Goal: Task Accomplishment & Management: Use online tool/utility

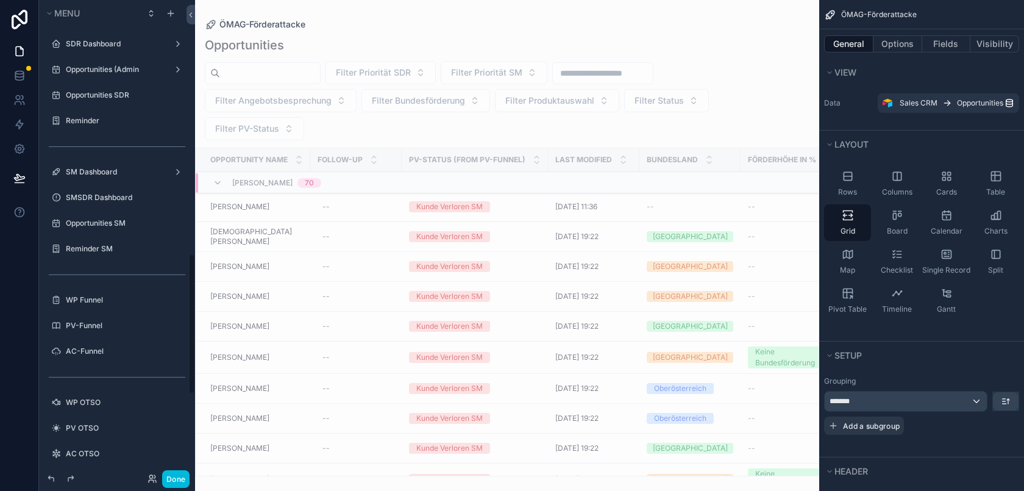
scroll to position [859, 0]
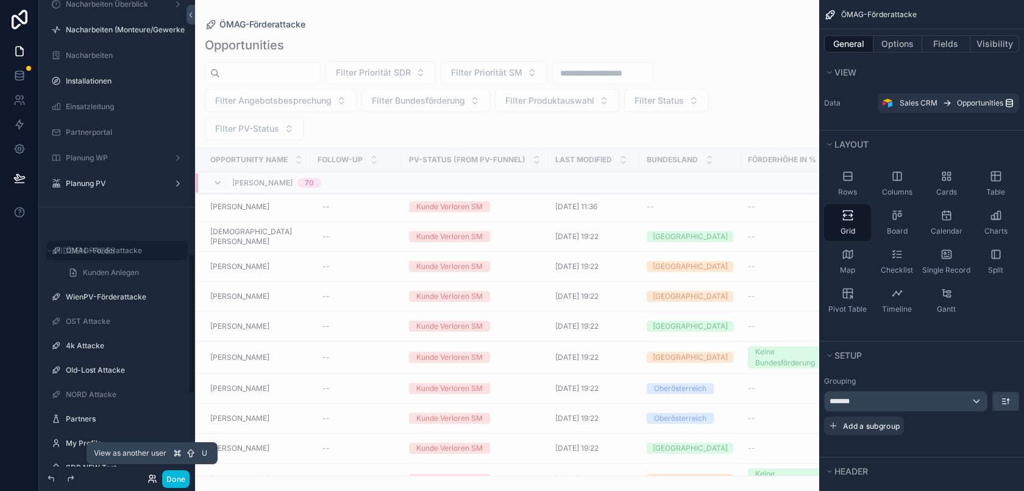
click at [152, 476] on icon at bounding box center [153, 479] width 10 height 10
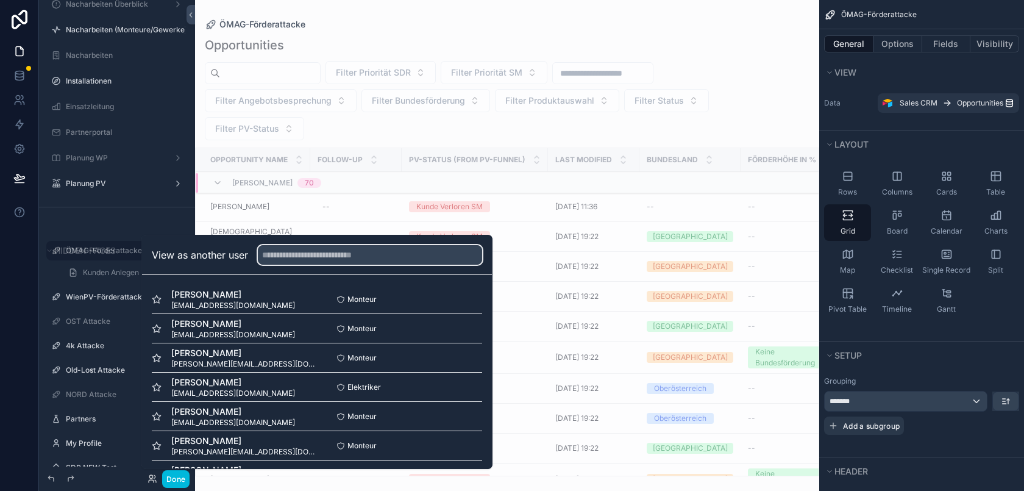
click at [291, 256] on input "text" at bounding box center [370, 255] width 224 height 20
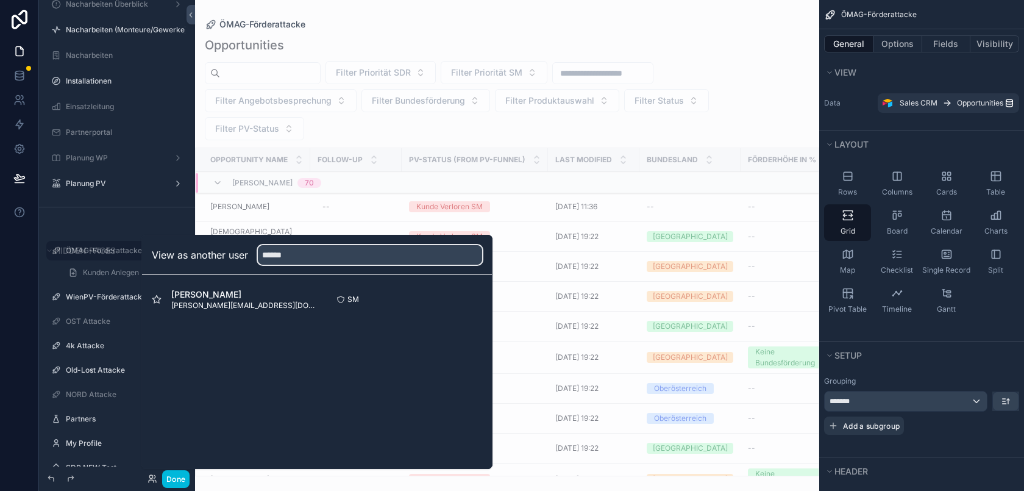
type input "******"
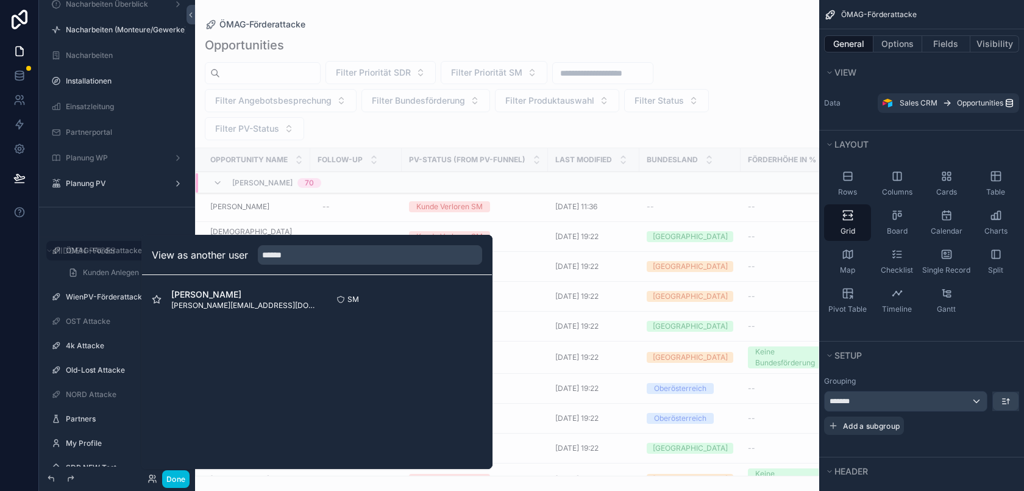
click at [0, 0] on button "Select" at bounding box center [0, 0] width 0 height 0
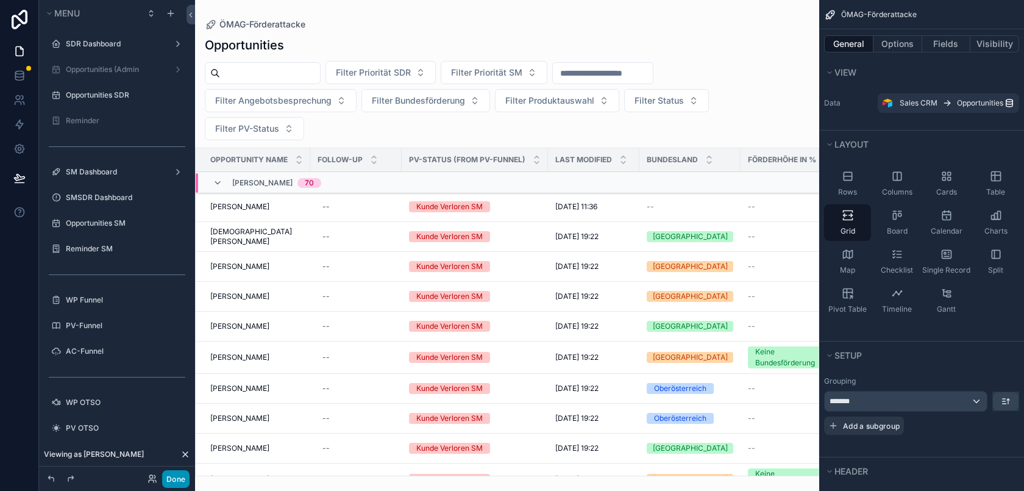
click at [173, 478] on button "Done" at bounding box center [175, 479] width 27 height 18
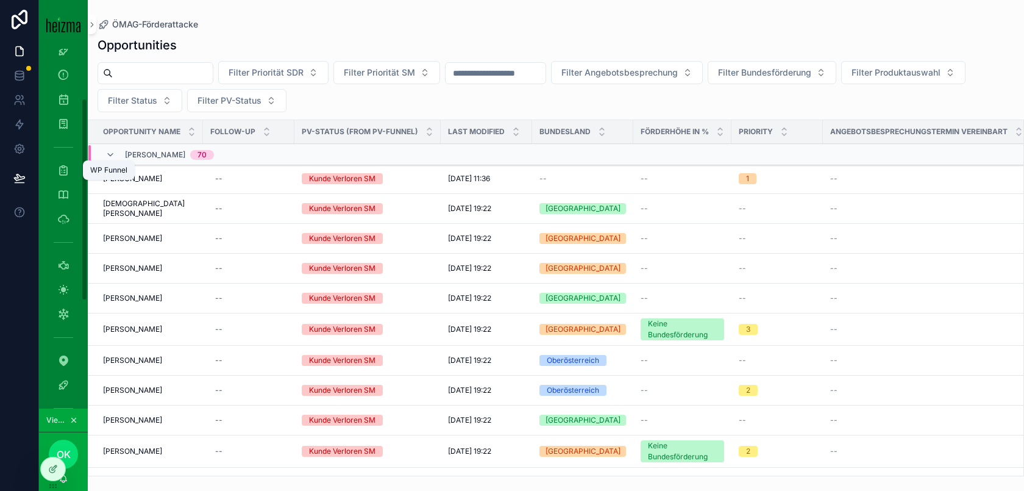
scroll to position [104, 0]
click at [65, 254] on icon "scrollable content" at bounding box center [63, 250] width 12 height 12
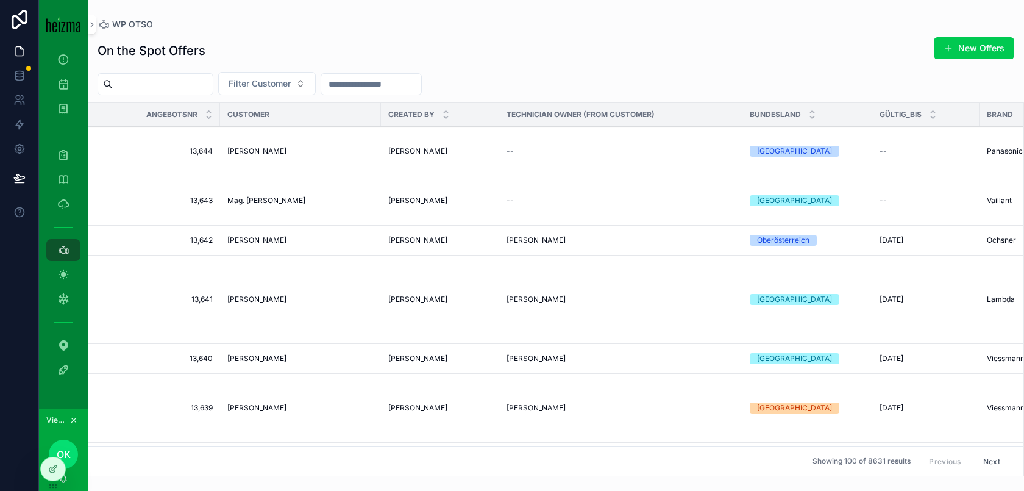
click at [198, 89] on input "scrollable content" at bounding box center [163, 84] width 100 height 17
click at [277, 89] on span "Filter Customer" at bounding box center [260, 83] width 62 height 12
type input "*******"
click at [286, 133] on div "Ernst Stölner" at bounding box center [278, 133] width 169 height 20
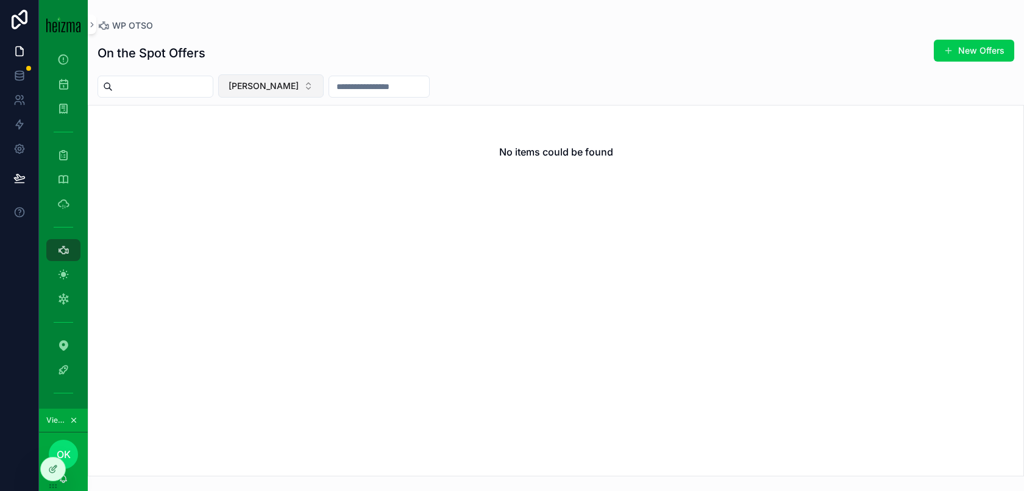
click at [287, 92] on button "Ernst Stölner" at bounding box center [270, 85] width 105 height 23
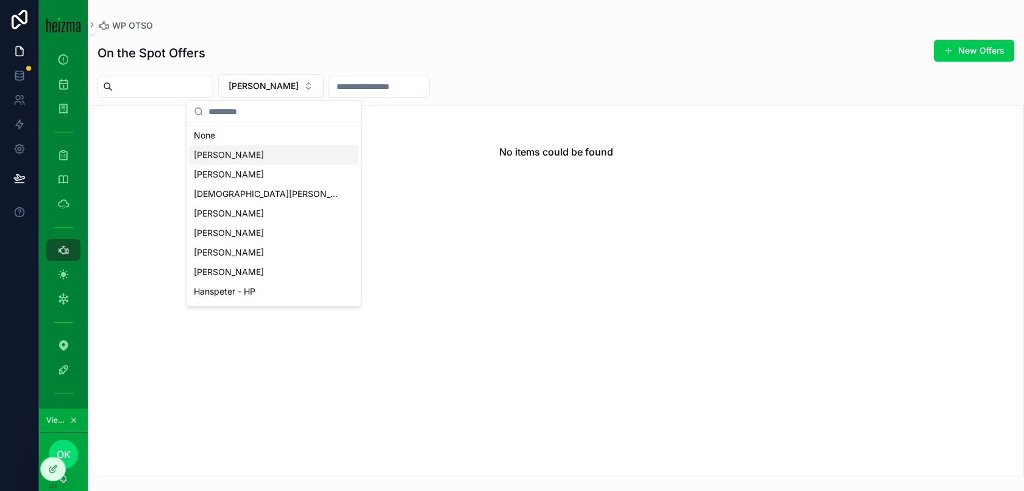
click at [291, 157] on div "Clemens Schödl" at bounding box center [273, 155] width 169 height 20
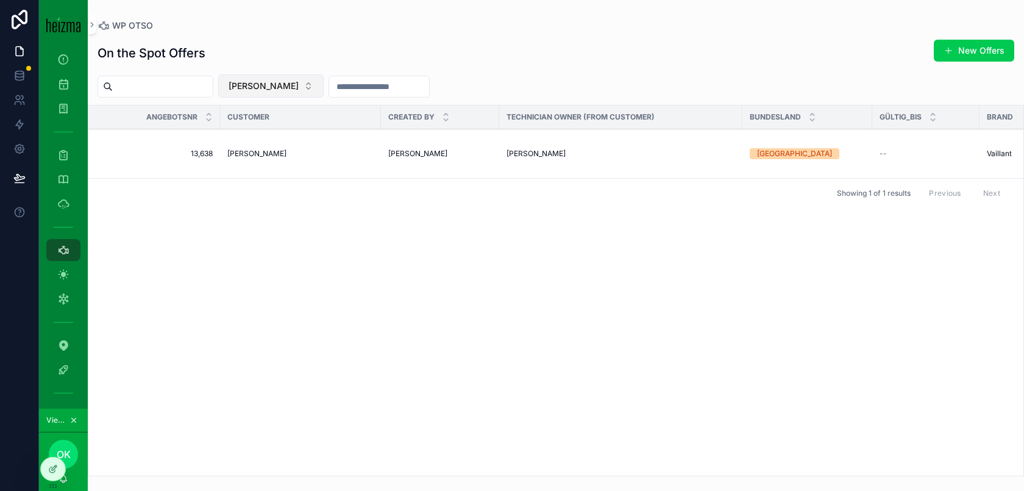
click at [265, 88] on span "Clemens Schödl" at bounding box center [264, 86] width 70 height 12
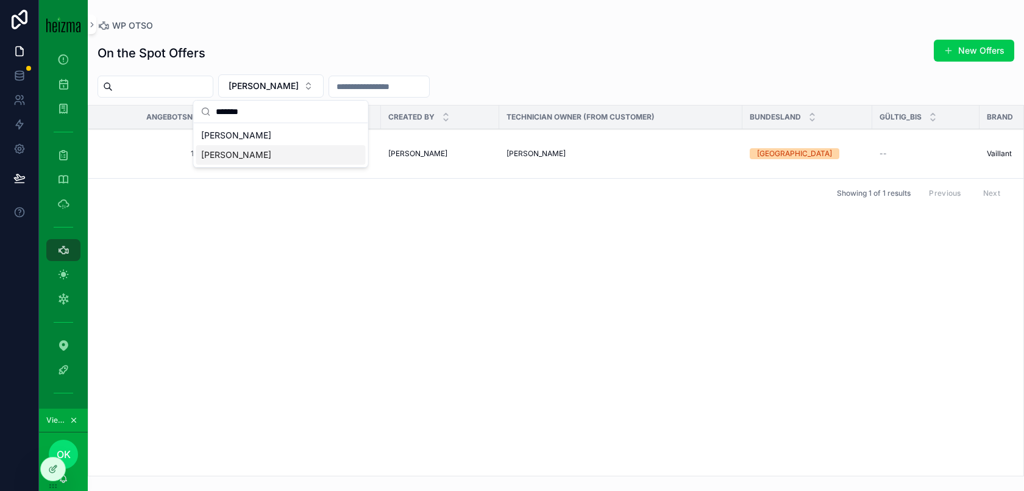
type input "*******"
click at [298, 152] on div "Ernst Stölner" at bounding box center [280, 155] width 169 height 20
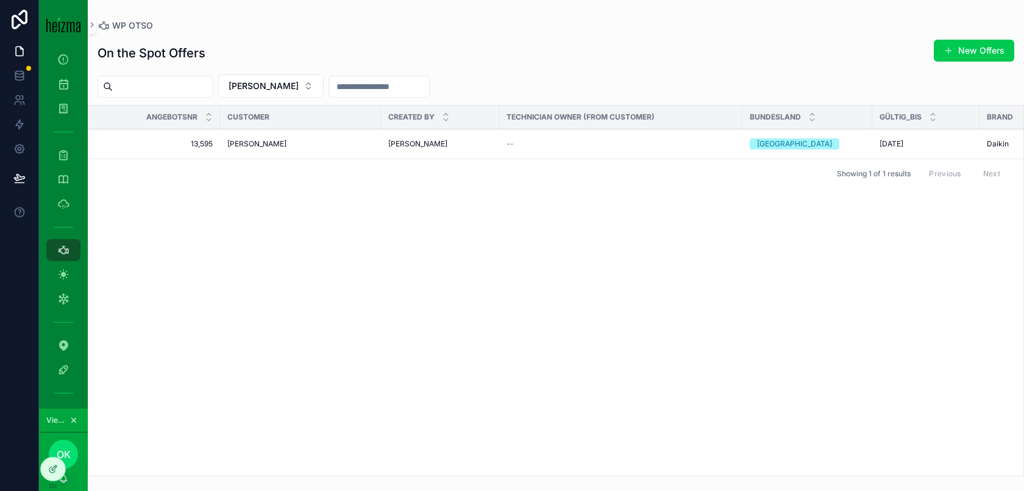
click at [663, 152] on td "--" at bounding box center [620, 144] width 243 height 30
click at [673, 141] on div "--" at bounding box center [621, 144] width 229 height 10
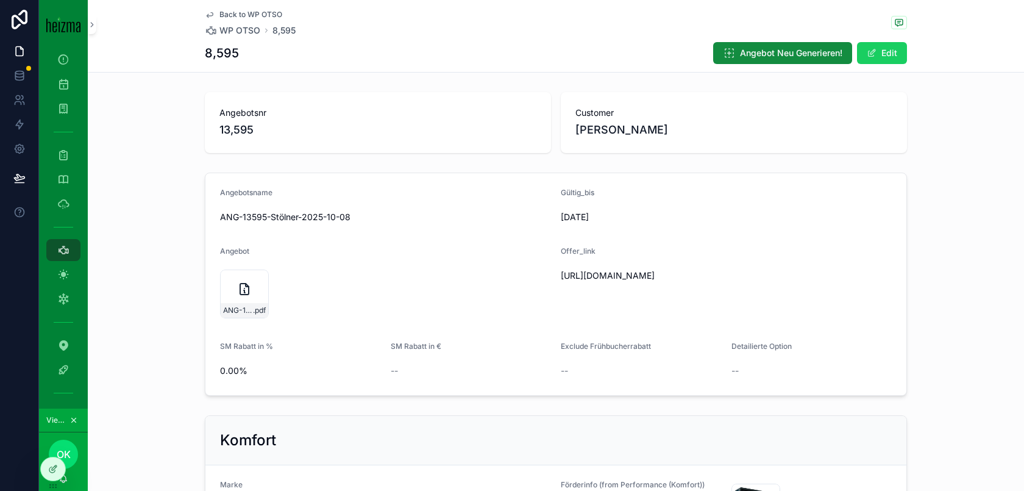
click at [881, 52] on button "Edit" at bounding box center [882, 53] width 50 height 22
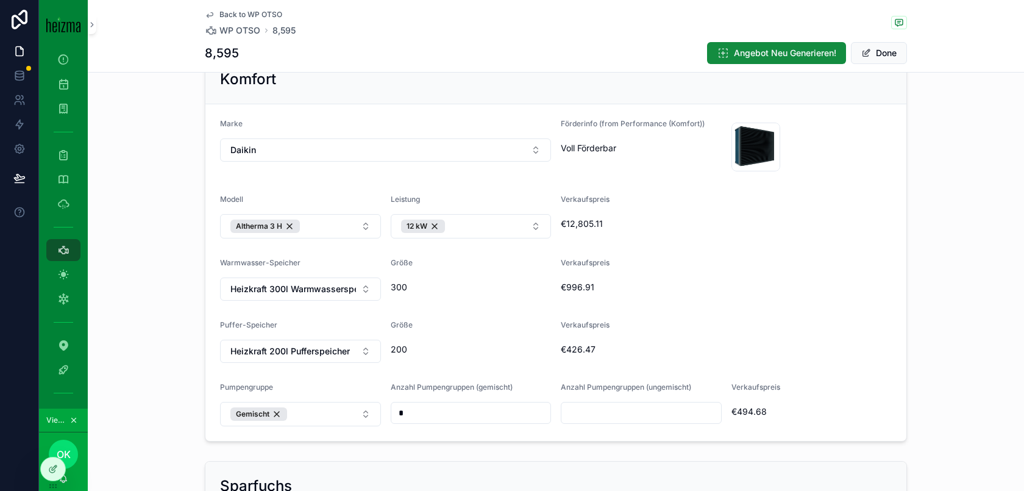
scroll to position [358, 0]
click at [290, 226] on div "Altherma 3 H" at bounding box center [265, 225] width 70 height 13
click at [437, 229] on div "12 kW" at bounding box center [423, 225] width 44 height 13
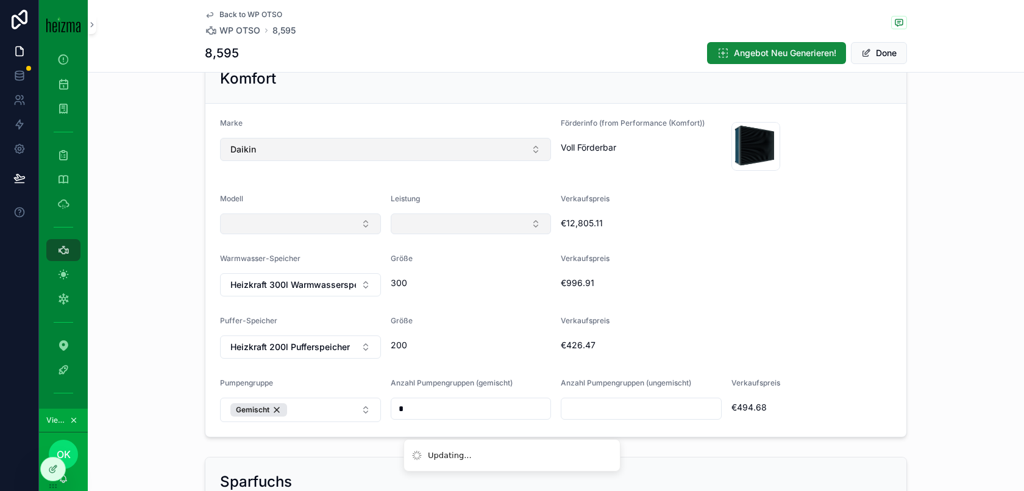
click at [415, 143] on button "Daikin" at bounding box center [385, 149] width 331 height 23
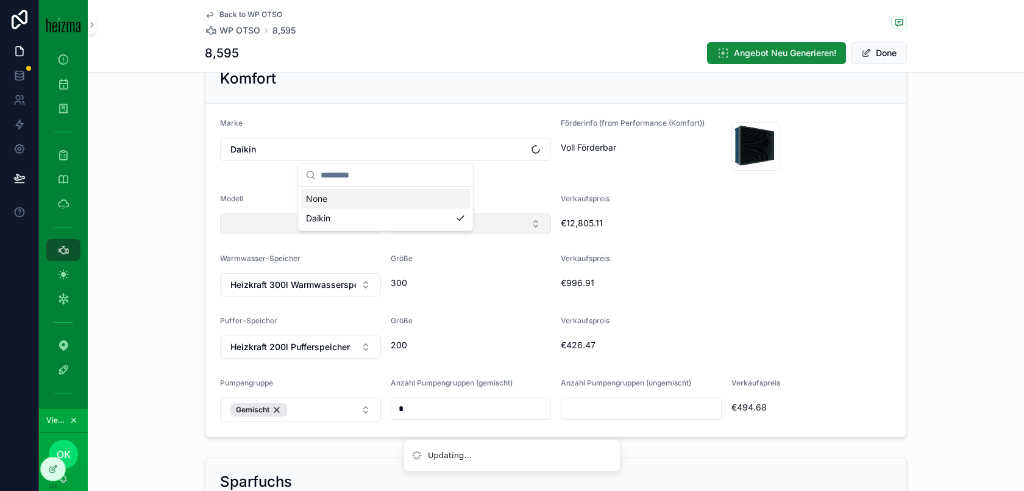
click at [413, 199] on div "None" at bounding box center [385, 199] width 169 height 20
click at [397, 157] on button "Select Button" at bounding box center [385, 148] width 331 height 21
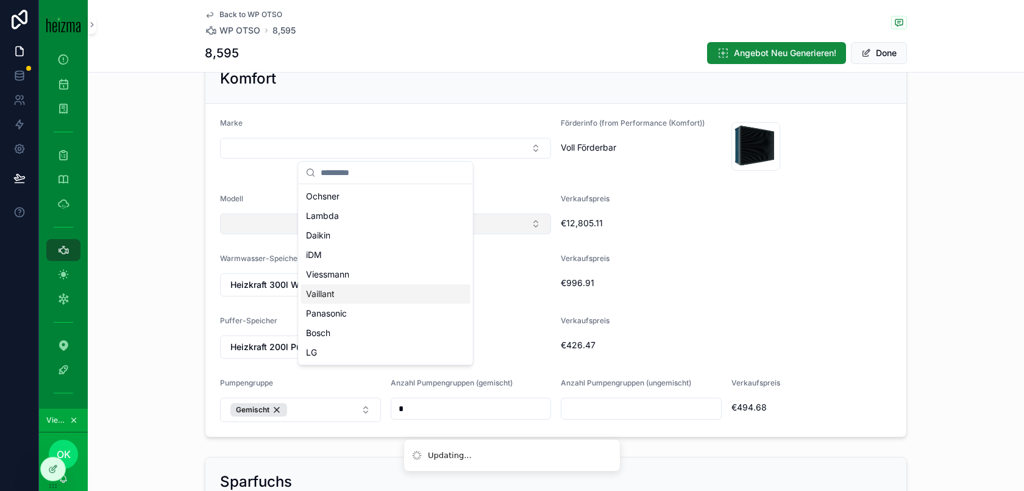
click at [384, 296] on div "Vaillant" at bounding box center [385, 294] width 169 height 20
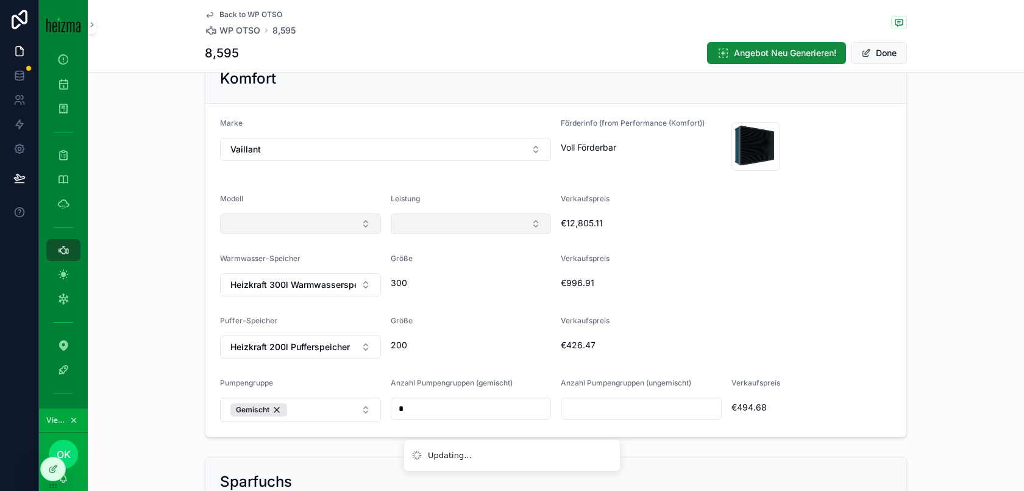
click at [313, 230] on button "Select Button" at bounding box center [300, 223] width 161 height 21
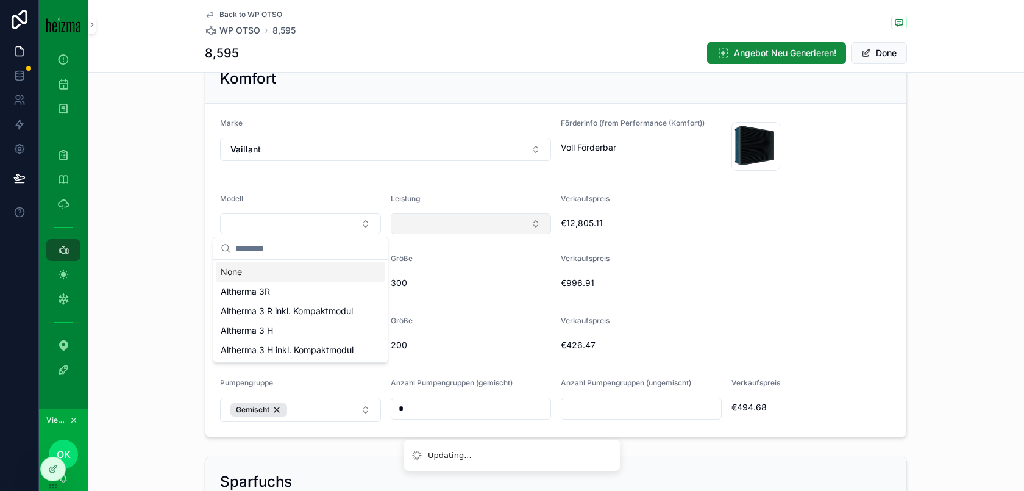
click at [358, 273] on div "None" at bounding box center [300, 272] width 169 height 20
click at [440, 254] on div "Größe" at bounding box center [471, 261] width 161 height 15
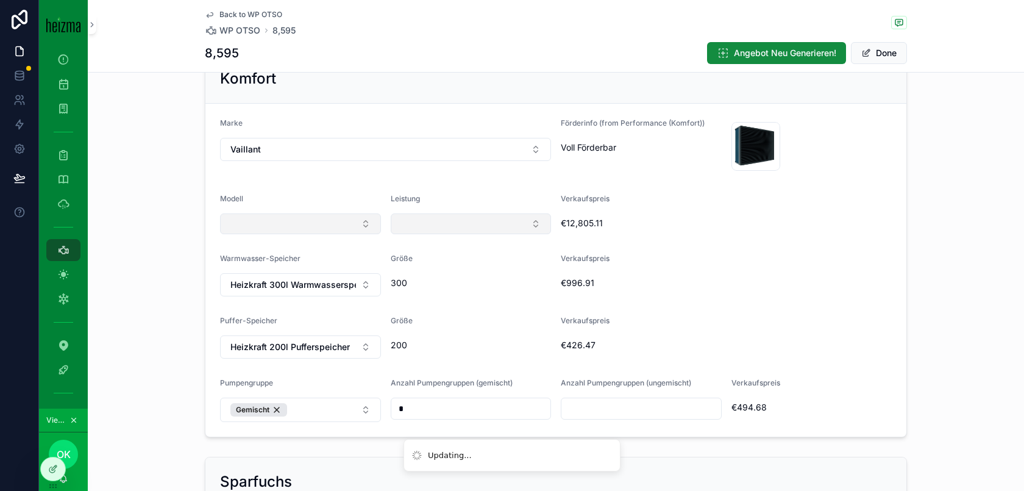
click at [363, 227] on button "Select Button" at bounding box center [300, 223] width 161 height 21
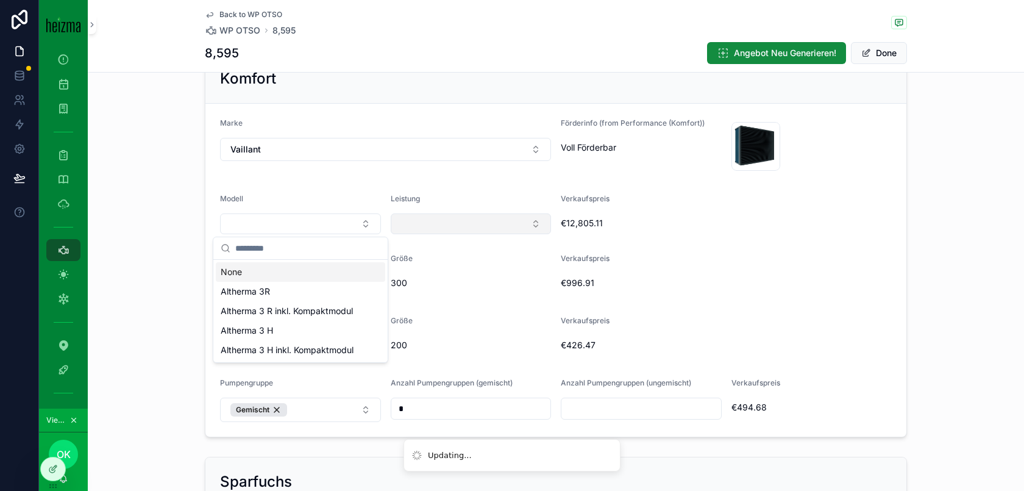
click at [327, 263] on div "None" at bounding box center [300, 272] width 169 height 20
click at [328, 272] on div "None" at bounding box center [300, 272] width 169 height 20
click at [483, 268] on div "Größe" at bounding box center [471, 261] width 161 height 15
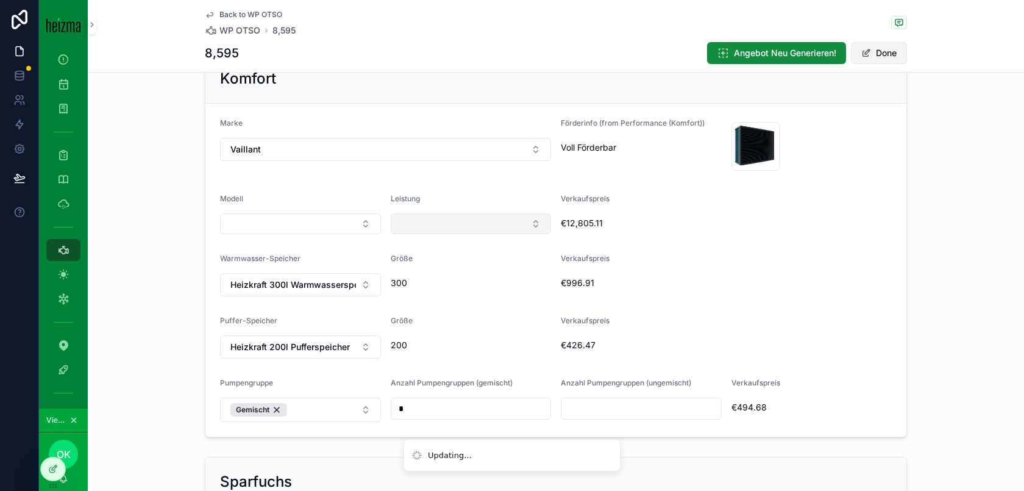
click at [869, 52] on span "scrollable content" at bounding box center [866, 53] width 10 height 10
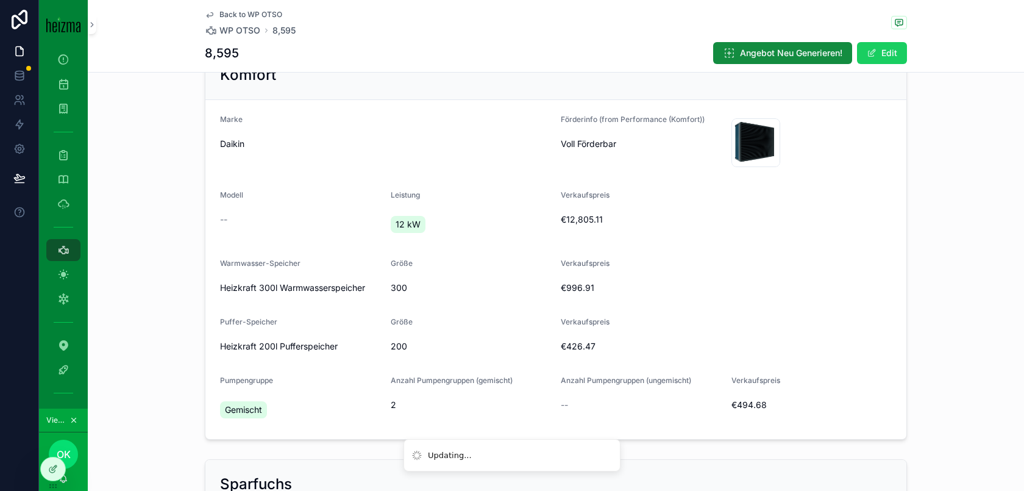
click at [887, 55] on button "Edit" at bounding box center [882, 53] width 50 height 22
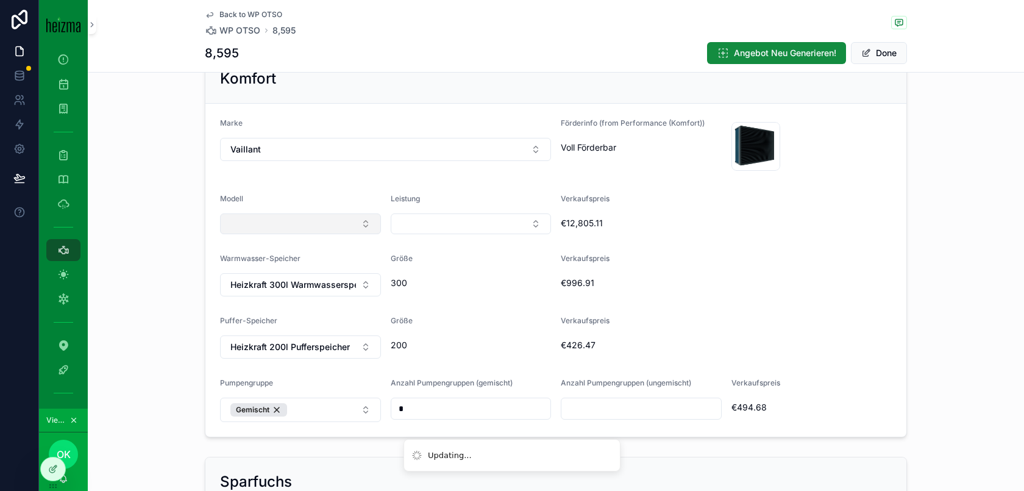
click at [344, 231] on button "Select Button" at bounding box center [300, 223] width 161 height 21
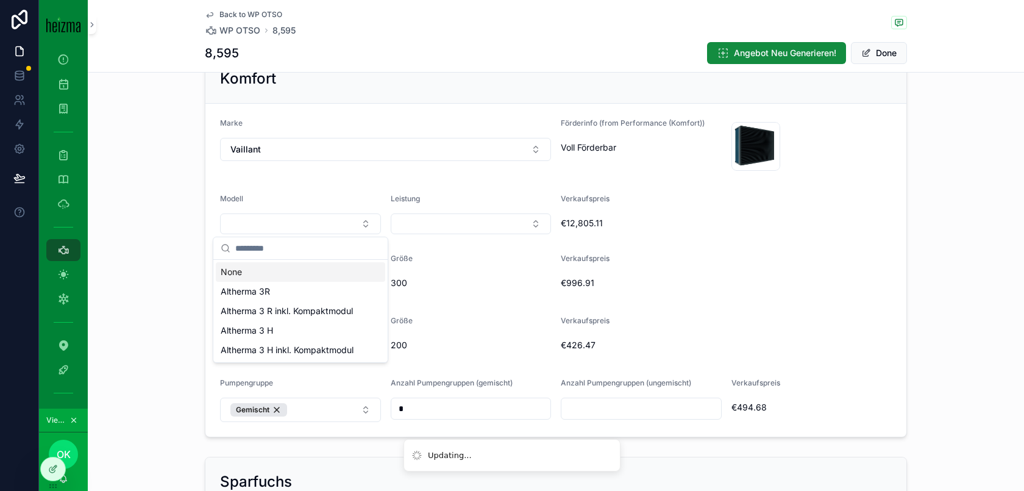
click at [325, 161] on div "Marke Vaillant" at bounding box center [385, 146] width 331 height 56
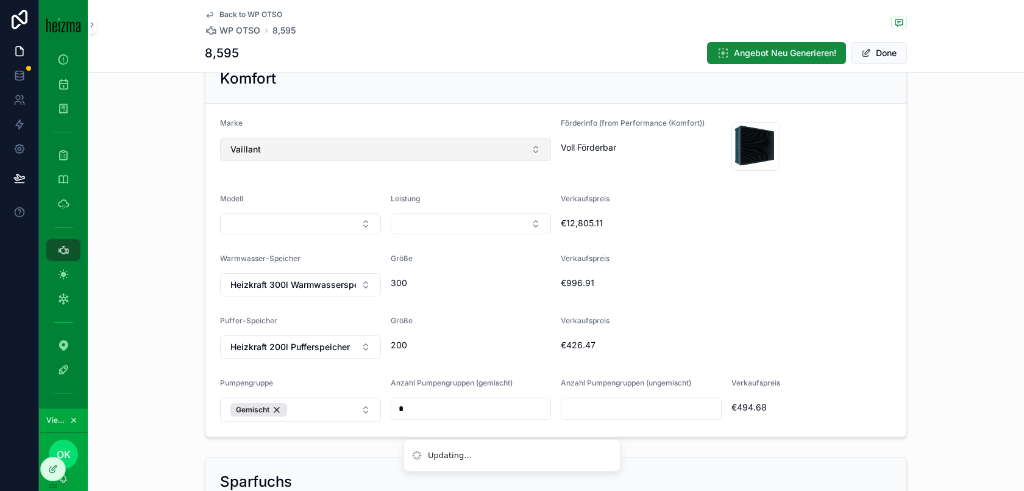
click at [349, 142] on button "Vaillant" at bounding box center [385, 149] width 331 height 23
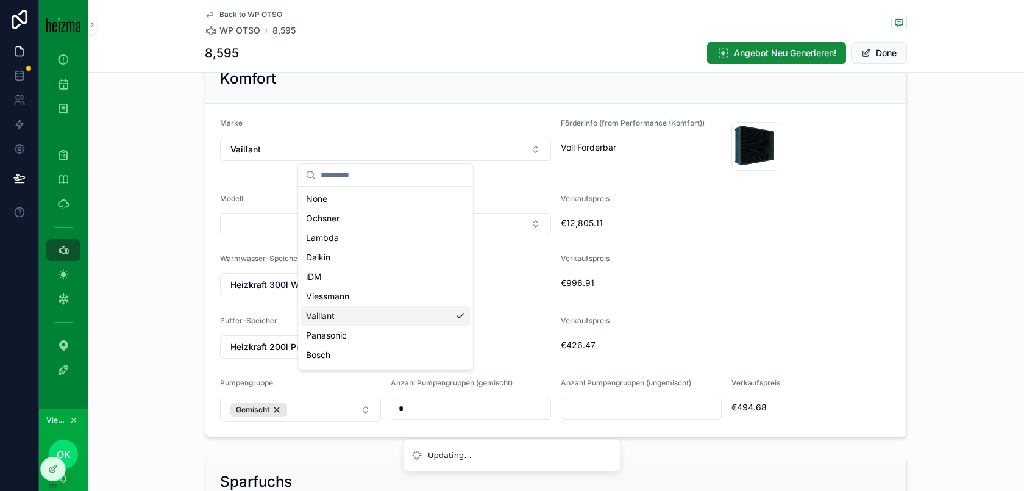
click at [393, 315] on div "Vaillant" at bounding box center [385, 316] width 169 height 20
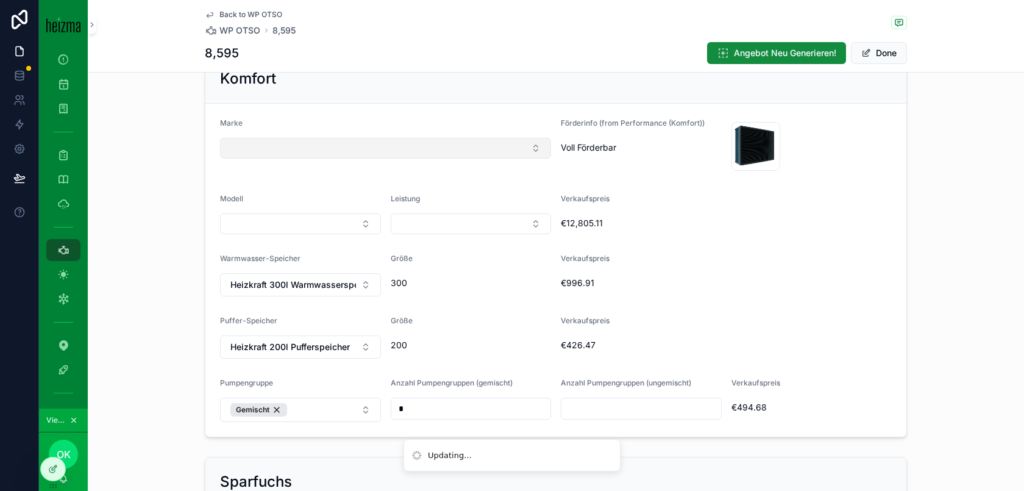
click at [449, 143] on button "Select Button" at bounding box center [385, 148] width 331 height 21
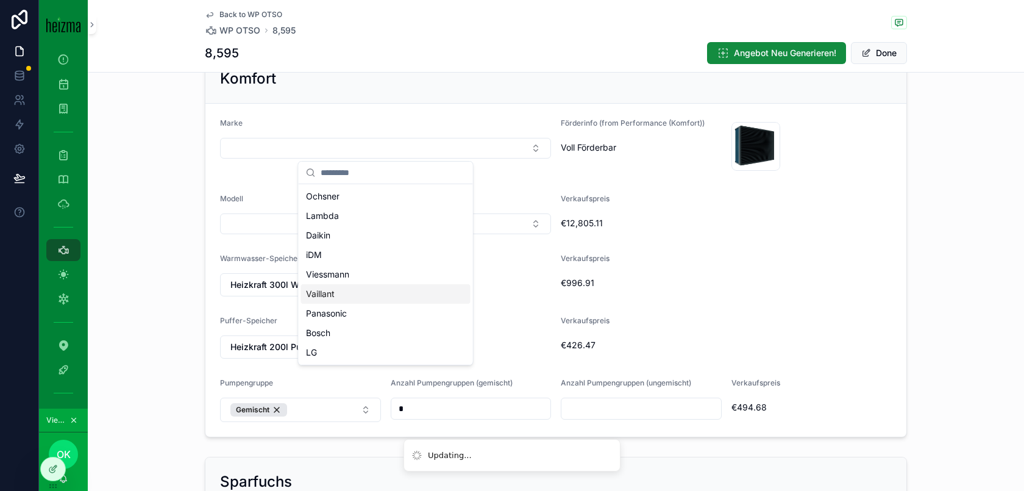
click at [409, 294] on div "Vaillant" at bounding box center [385, 294] width 169 height 20
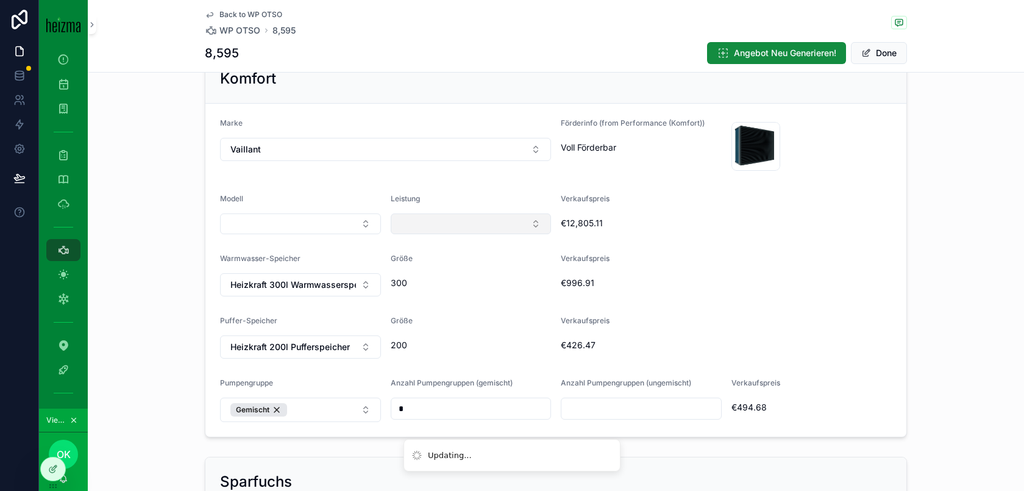
click at [471, 230] on button "Select Button" at bounding box center [471, 223] width 161 height 21
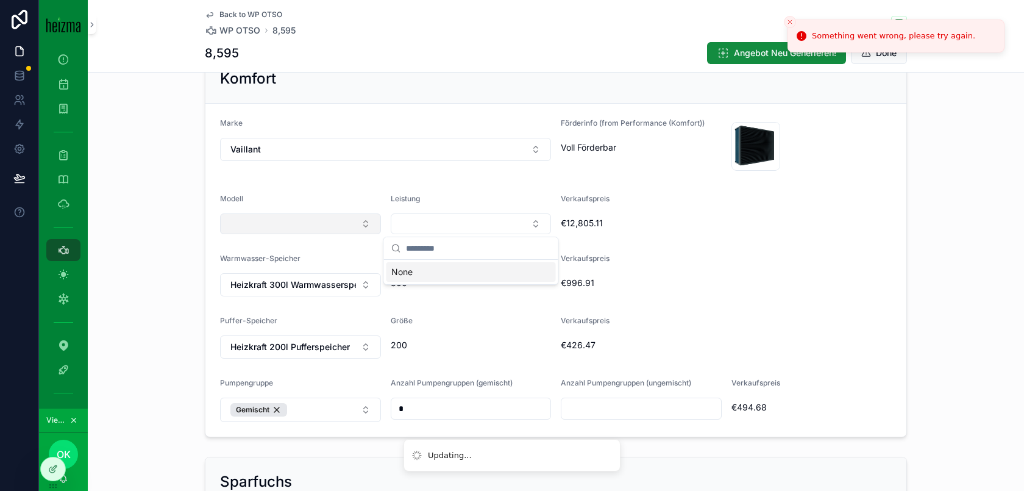
click at [344, 232] on button "Select Button" at bounding box center [300, 223] width 161 height 21
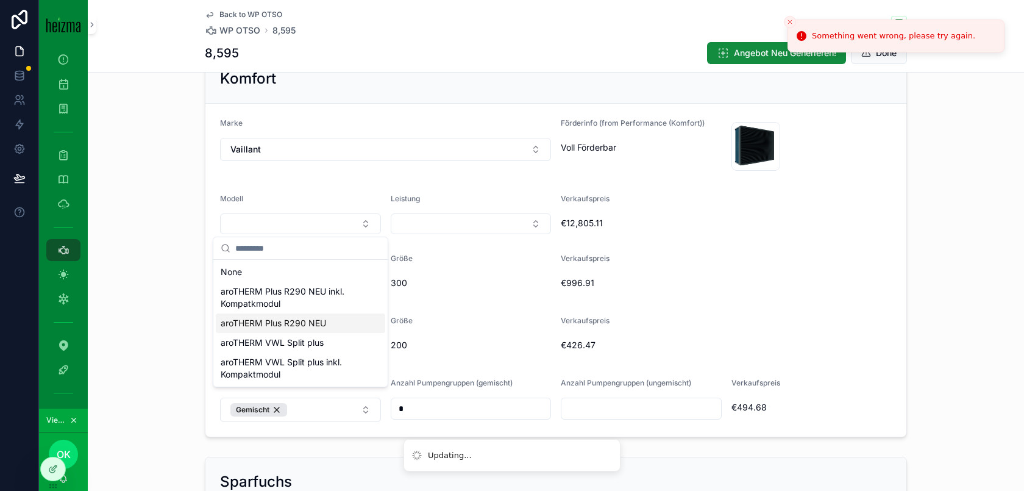
click at [341, 330] on div "aroTHERM Plus R290 NEU" at bounding box center [300, 323] width 169 height 20
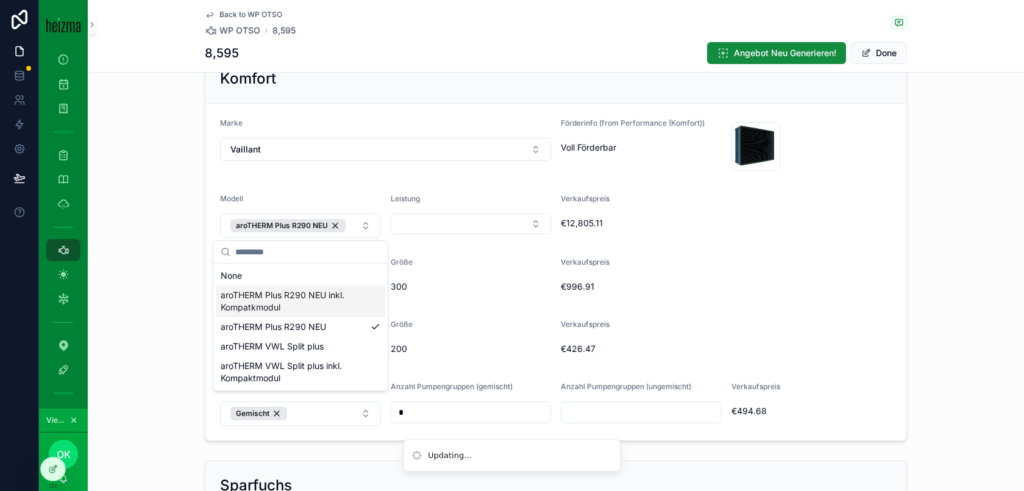
click at [462, 263] on div "Größe" at bounding box center [471, 264] width 161 height 15
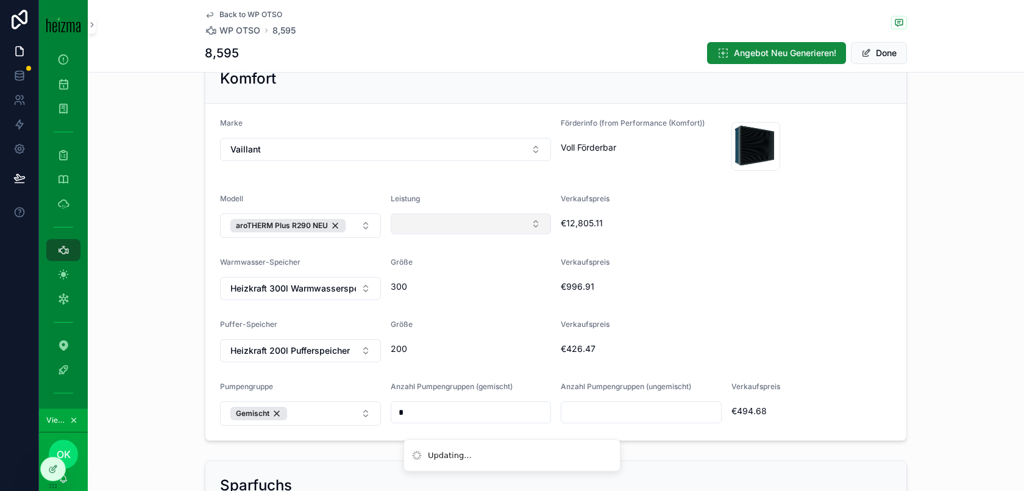
click at [481, 227] on button "Select Button" at bounding box center [471, 223] width 161 height 21
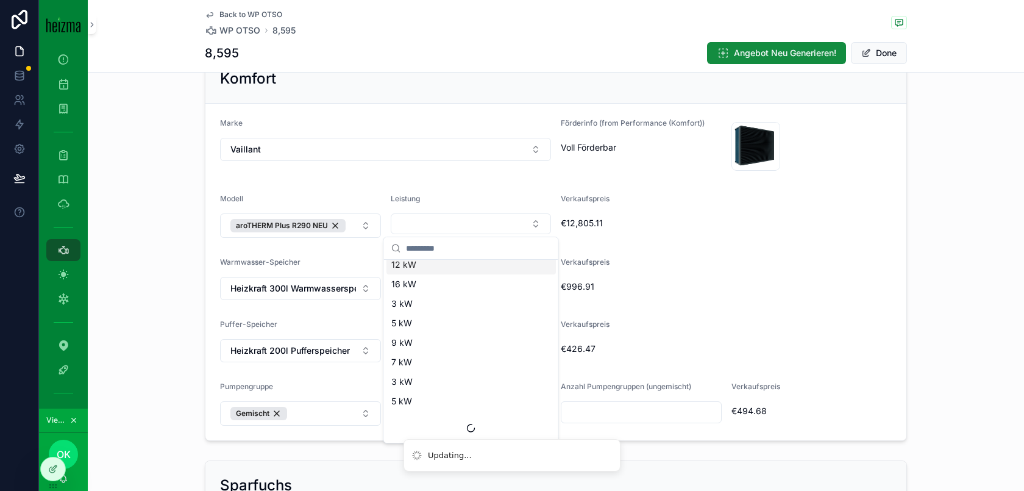
click at [515, 191] on form "Marke Vaillant Förderinfo (from Performance (Komfort)) Voll Förderbar Daikin-Al…" at bounding box center [555, 272] width 701 height 337
click at [354, 184] on form "Marke Vaillant Förderinfo (from Performance (Komfort)) Voll Förderbar Daikin-Al…" at bounding box center [555, 272] width 701 height 337
click at [883, 35] on div "Back to WP OTSO WP OTSO 8,595" at bounding box center [556, 23] width 702 height 27
click at [882, 53] on button "Done" at bounding box center [879, 53] width 56 height 22
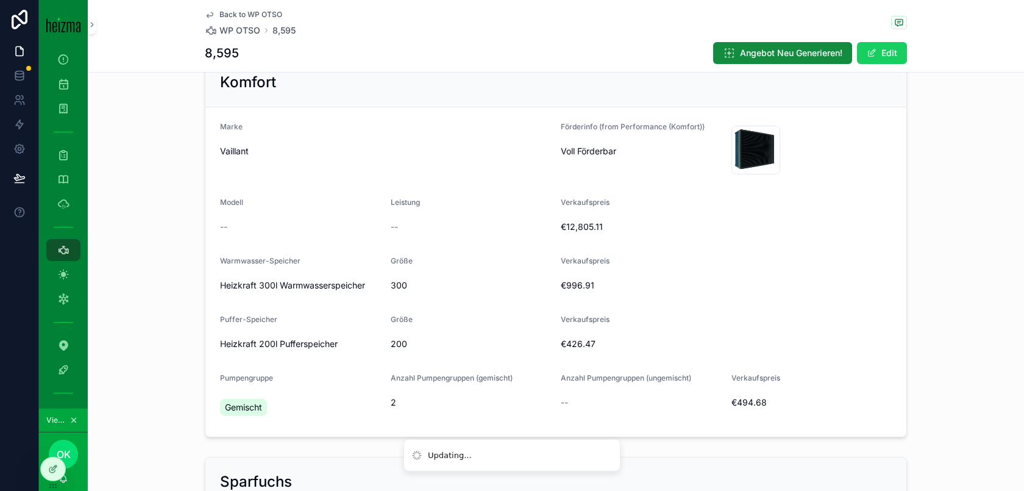
scroll to position [365, 0]
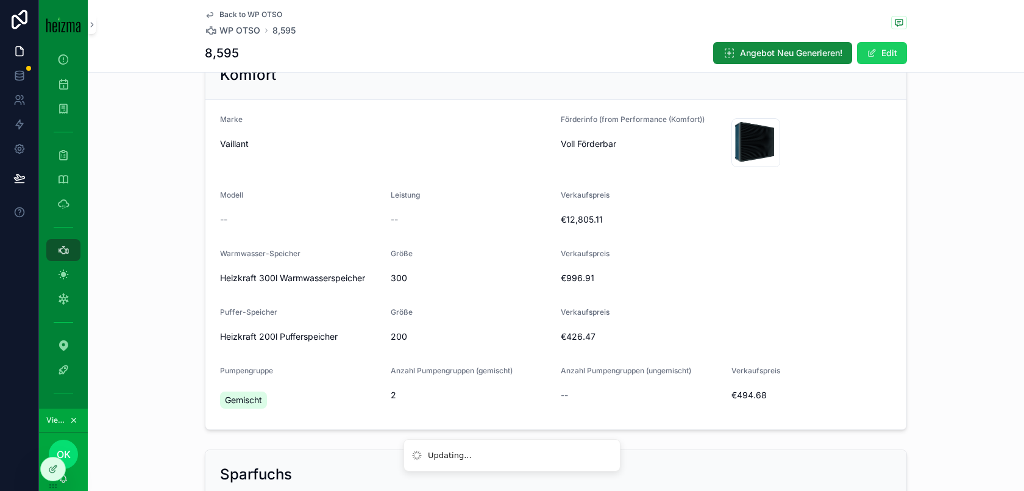
click at [882, 53] on button "Edit" at bounding box center [882, 53] width 50 height 22
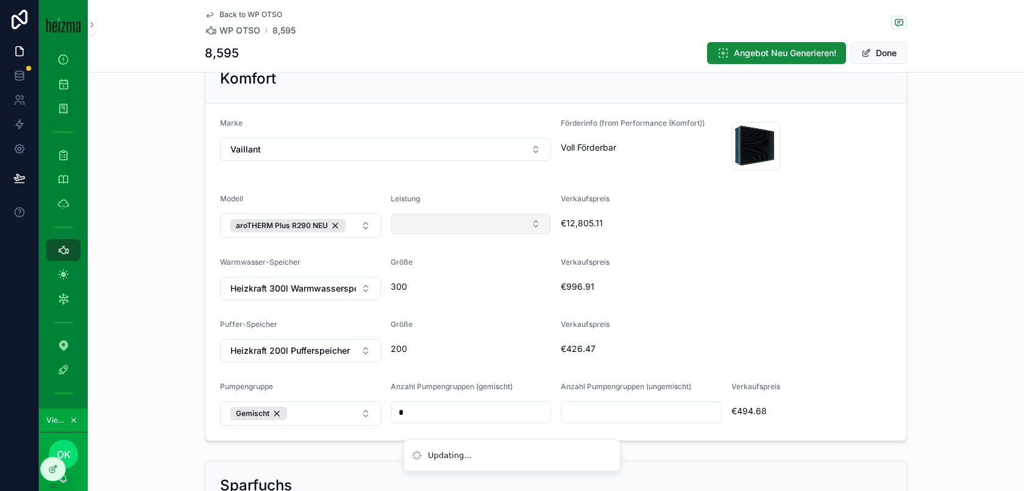
click at [457, 225] on button "Select Button" at bounding box center [471, 223] width 161 height 21
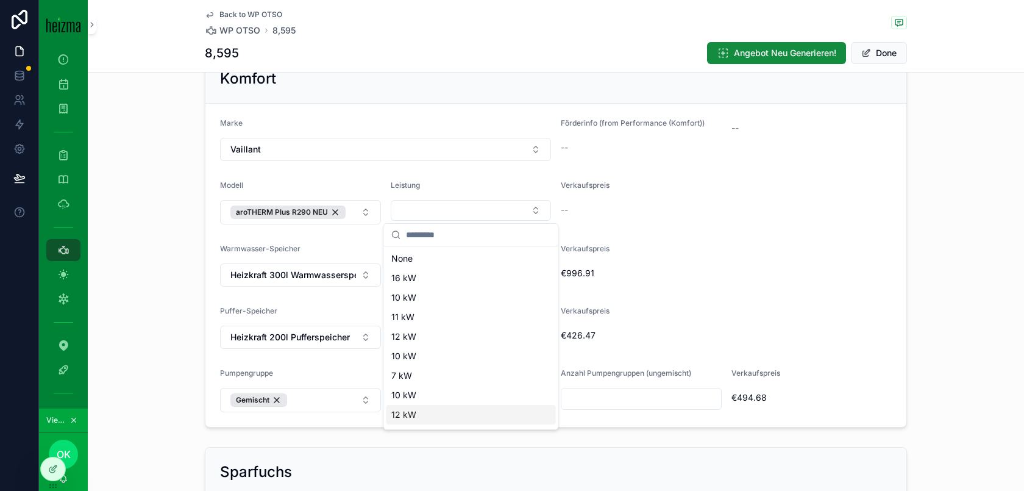
click at [717, 270] on span "€996.91" at bounding box center [726, 273] width 331 height 12
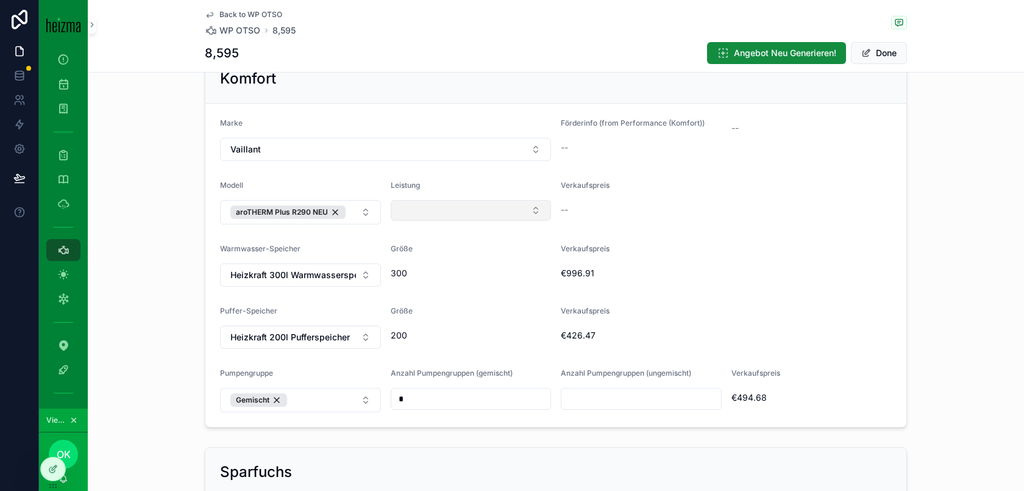
click at [528, 203] on button "Select Button" at bounding box center [471, 210] width 161 height 21
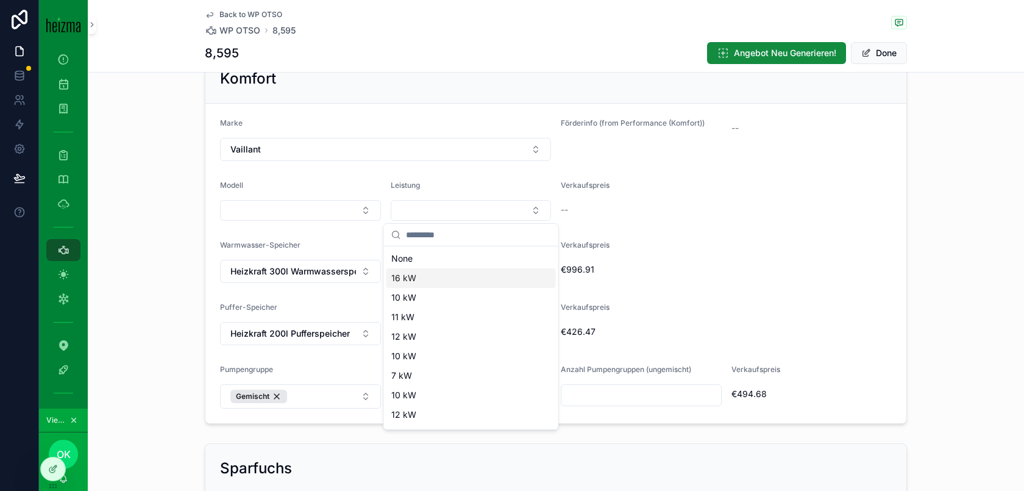
click at [720, 209] on div "--" at bounding box center [726, 210] width 331 height 12
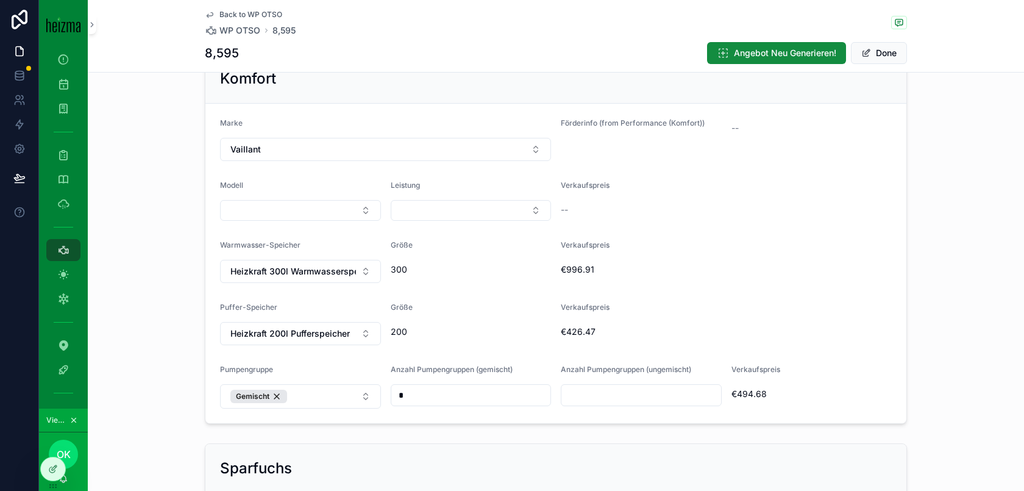
click at [322, 223] on form "Marke Vaillant Förderinfo (from Performance (Komfort)) -- Modell Leistung Verka…" at bounding box center [555, 263] width 701 height 319
click at [335, 208] on button "Select Button" at bounding box center [300, 210] width 161 height 21
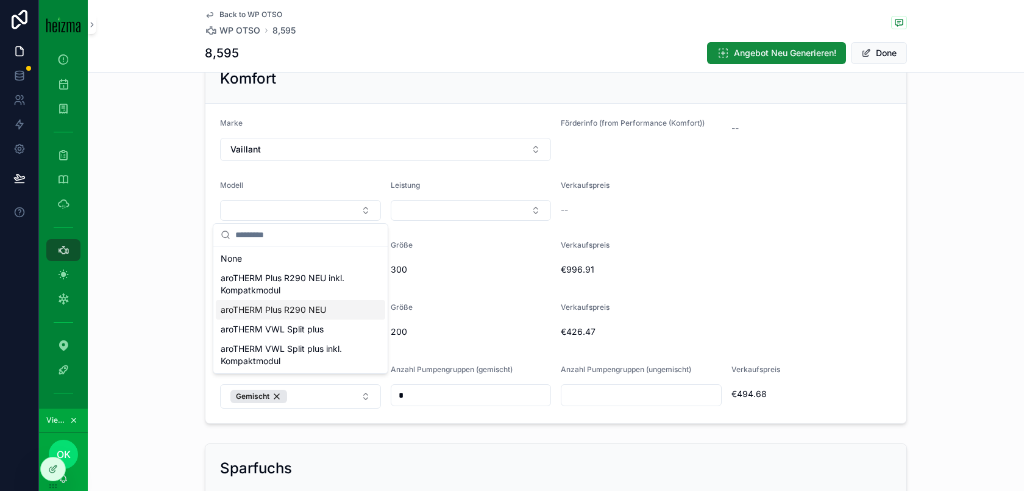
click at [342, 308] on div "aroTHERM Plus R290 NEU" at bounding box center [300, 310] width 169 height 20
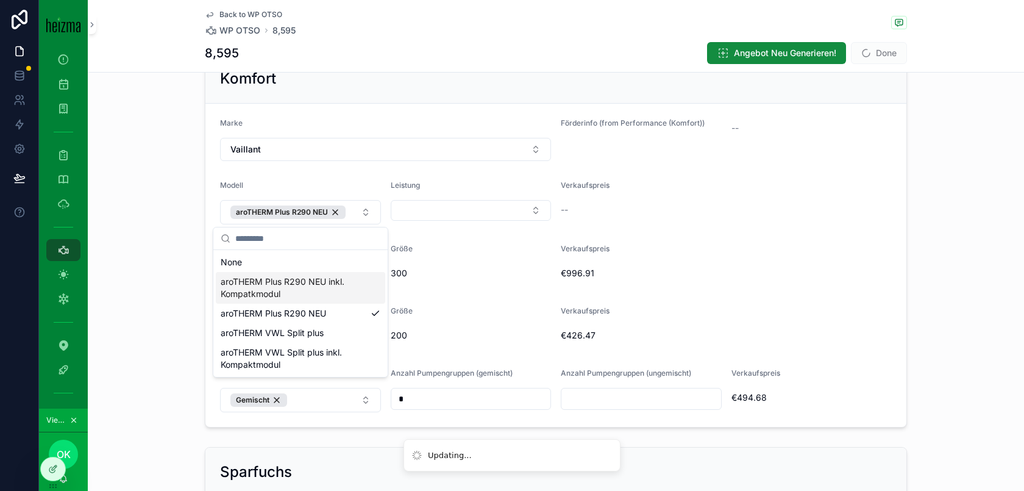
click at [512, 270] on span "300" at bounding box center [471, 273] width 161 height 12
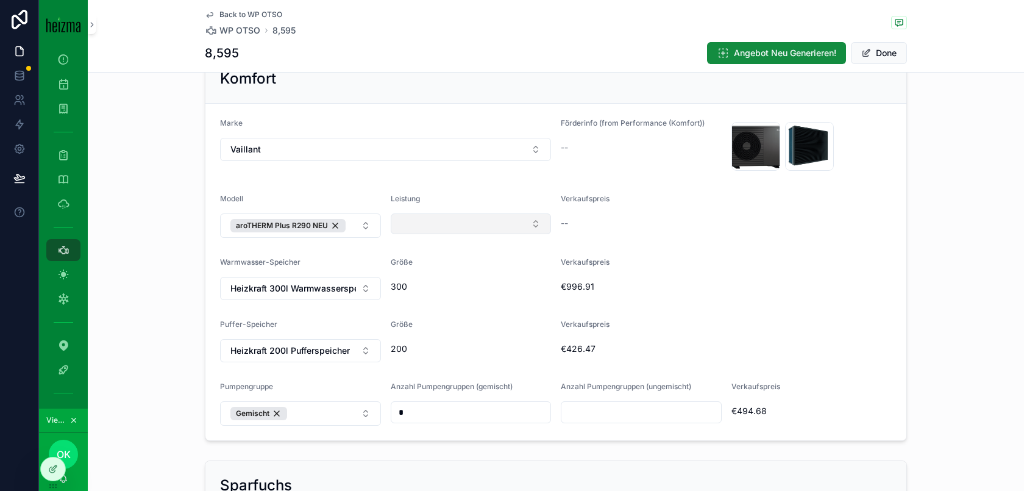
click at [494, 224] on button "Select Button" at bounding box center [471, 223] width 161 height 21
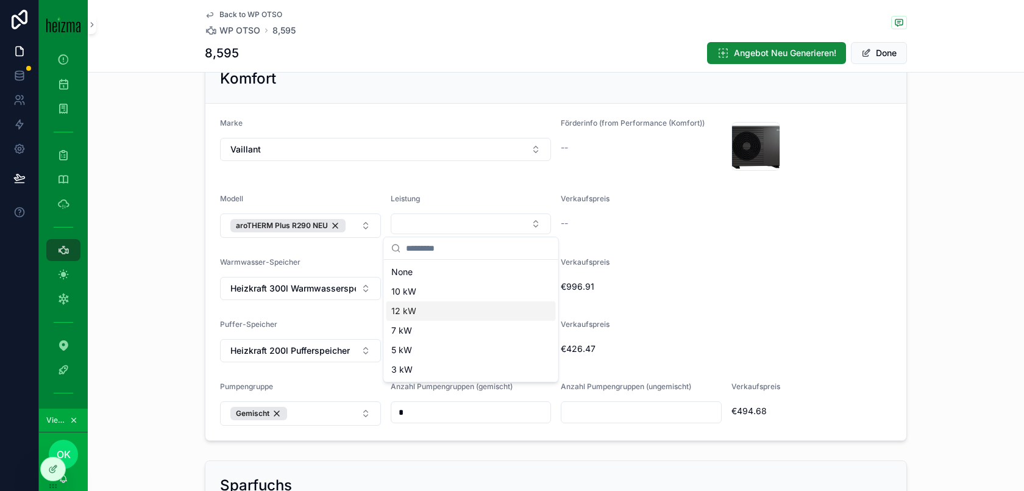
click at [497, 312] on div "12 kW" at bounding box center [471, 311] width 169 height 20
click at [786, 265] on div "Verkaufspreis" at bounding box center [726, 264] width 331 height 15
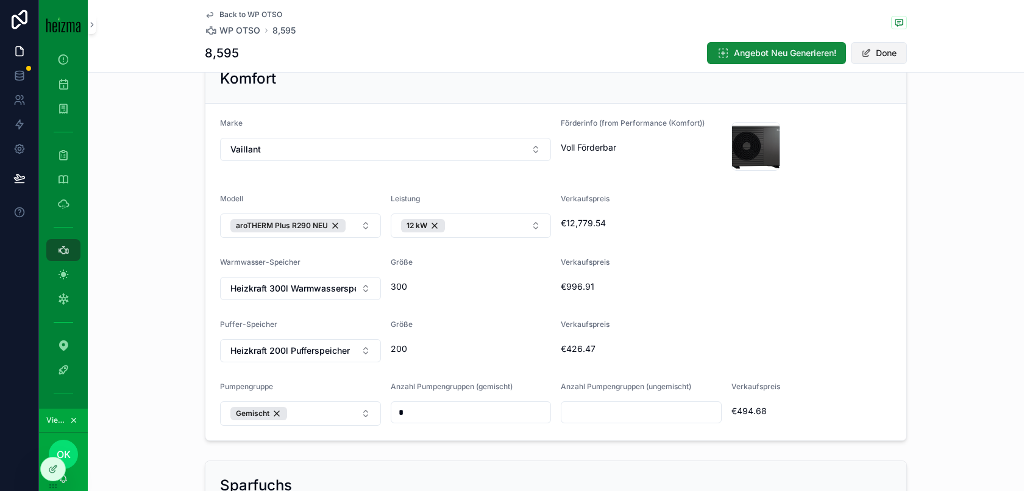
click at [879, 54] on button "Done" at bounding box center [879, 53] width 56 height 22
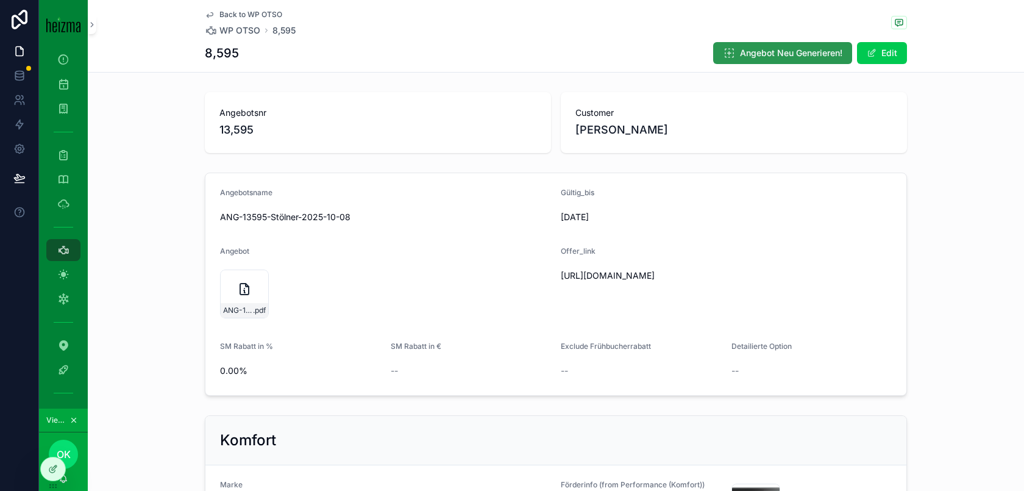
click at [807, 52] on span "Angebot Neu Generieren!" at bounding box center [791, 53] width 102 height 12
click at [707, 282] on span "https://docs.google.com/document/d/1sOrOsSoSsTdqTJdv_ycUNVxQoCf4IumczIp7YxBKY5s…" at bounding box center [670, 275] width 218 height 12
click at [746, 280] on span "https://docs.google.com/document/d/1sOrOsSoSsTdqTJdv_ycUNVxQoCf4IumczIp7YxBKY5s…" at bounding box center [670, 275] width 218 height 12
click at [667, 282] on span "https://docs.google.com/document/d/1sOrOsSoSsTdqTJdv_ycUNVxQoCf4IumczIp7YxBKY5s…" at bounding box center [670, 275] width 218 height 12
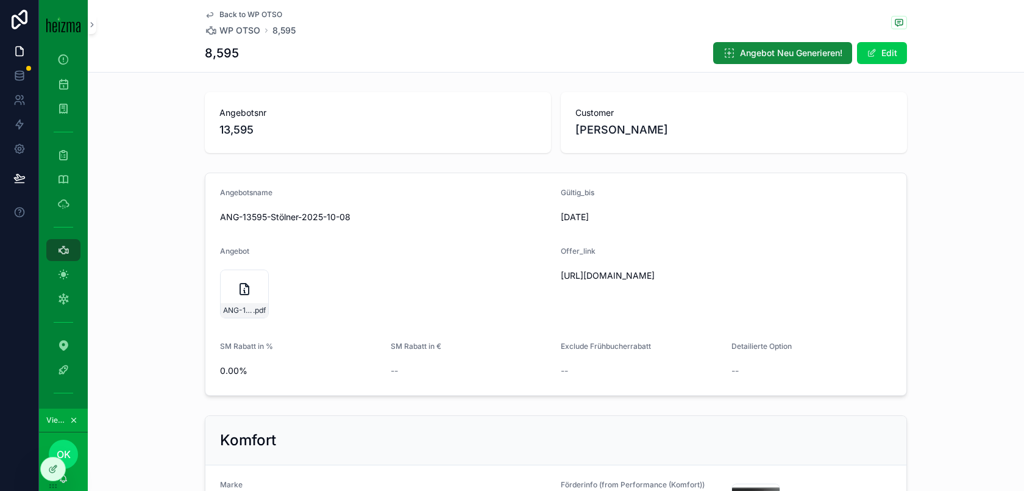
click at [667, 282] on span "https://docs.google.com/document/d/1sOrOsSoSsTdqTJdv_ycUNVxQoCf4IumczIp7YxBKY5s…" at bounding box center [670, 275] width 218 height 12
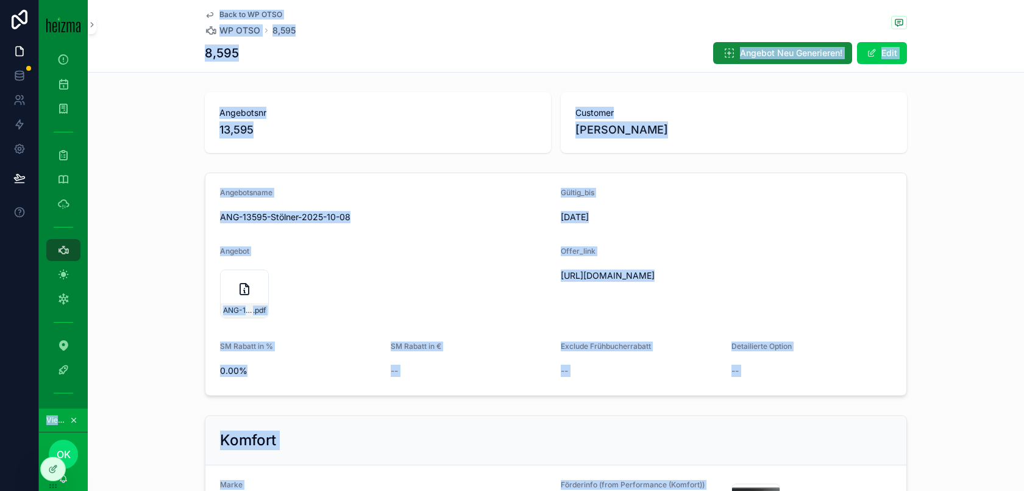
click at [667, 282] on span "https://docs.google.com/document/d/1sOrOsSoSsTdqTJdv_ycUNVxQoCf4IumczIp7YxBKY5s…" at bounding box center [670, 275] width 218 height 12
drag, startPoint x: 753, startPoint y: 290, endPoint x: 565, endPoint y: 273, distance: 188.6
click at [565, 273] on span "https://docs.google.com/document/d/1sOrOsSoSsTdqTJdv_ycUNVxQoCf4IumczIp7YxBKY5s…" at bounding box center [670, 275] width 218 height 12
drag, startPoint x: 559, startPoint y: 274, endPoint x: 758, endPoint y: 288, distance: 199.2
click at [758, 288] on form "Angebotsname ANG-13595-Stölner-2025-10-08 Gültig_bis 22/10/2025 Angebot ANG-135…" at bounding box center [555, 284] width 701 height 222
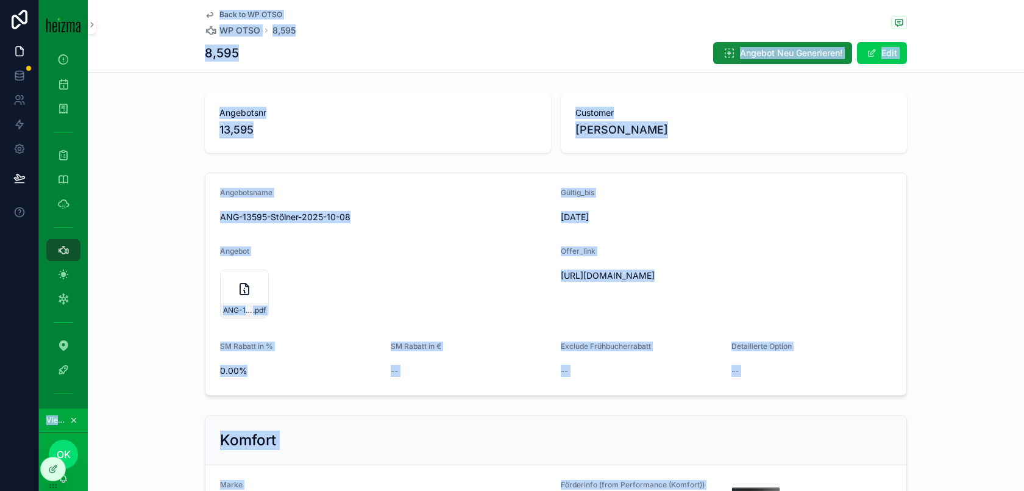
copy span "https://docs.google.com/document/d/1sOrOsSoSsTdqTJdv_ycUNVxQoCf4IumczIp7YxBKY5s…"
